Goal: Information Seeking & Learning: Find specific fact

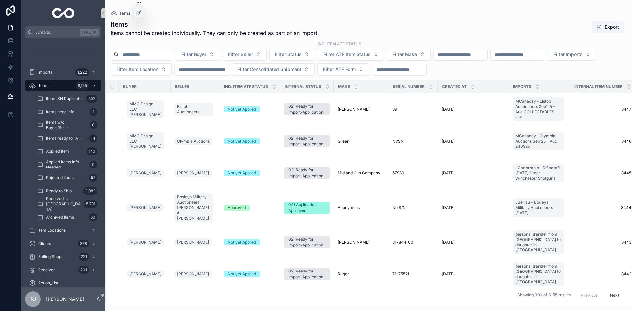
scroll to position [10, 0]
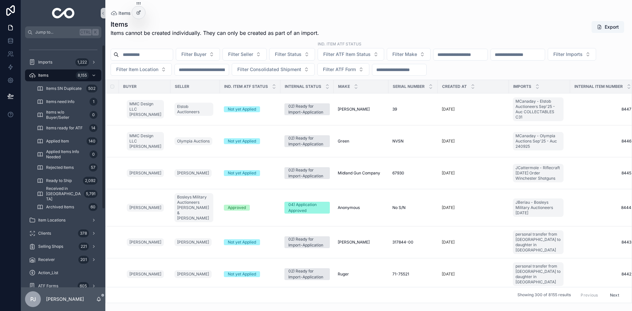
drag, startPoint x: 49, startPoint y: 75, endPoint x: 64, endPoint y: 1, distance: 75.9
click at [49, 75] on div "Items 8,155" at bounding box center [63, 75] width 68 height 11
click at [206, 58] on button "Filter Buyer" at bounding box center [198, 54] width 44 height 12
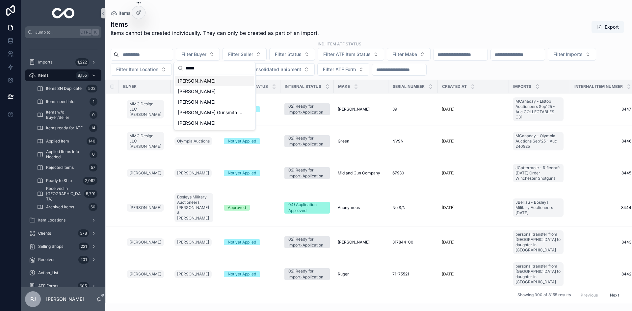
type input "*****"
click at [204, 79] on span "[PERSON_NAME]" at bounding box center [197, 81] width 38 height 7
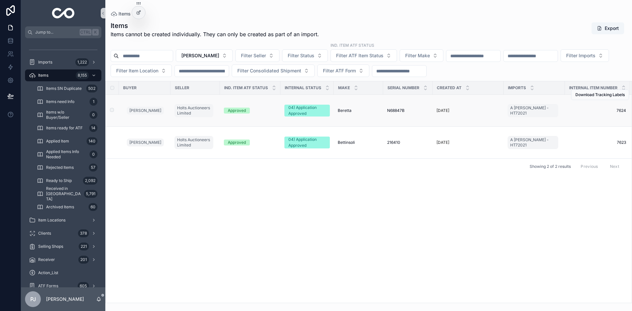
click at [343, 110] on span "Beretta" at bounding box center [344, 110] width 14 height 5
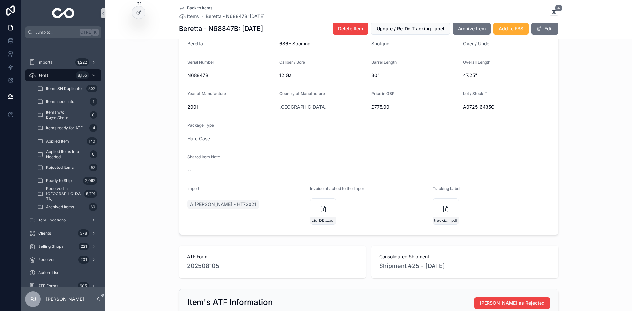
scroll to position [164, 0]
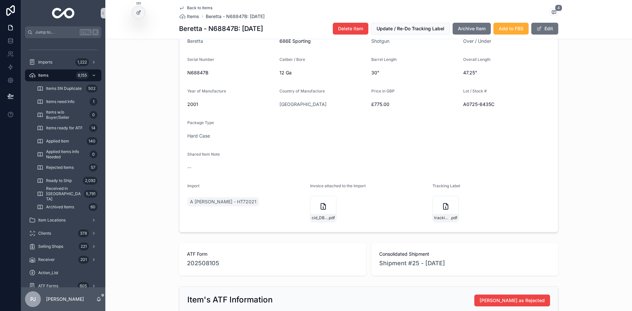
click at [149, 155] on div "Item Details Make Beretta Model 686E Sporting Type Shotgun Action Over / Under …" at bounding box center [368, 111] width 526 height 247
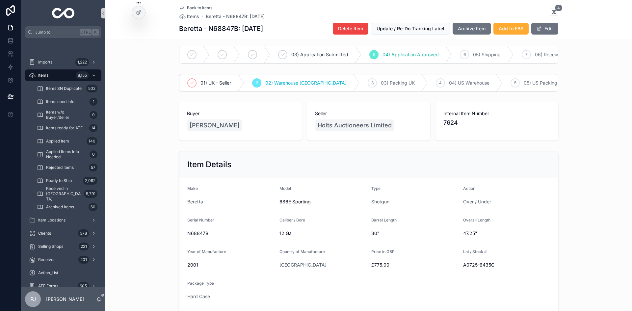
scroll to position [0, 0]
